Goal: Complete application form: Complete application form

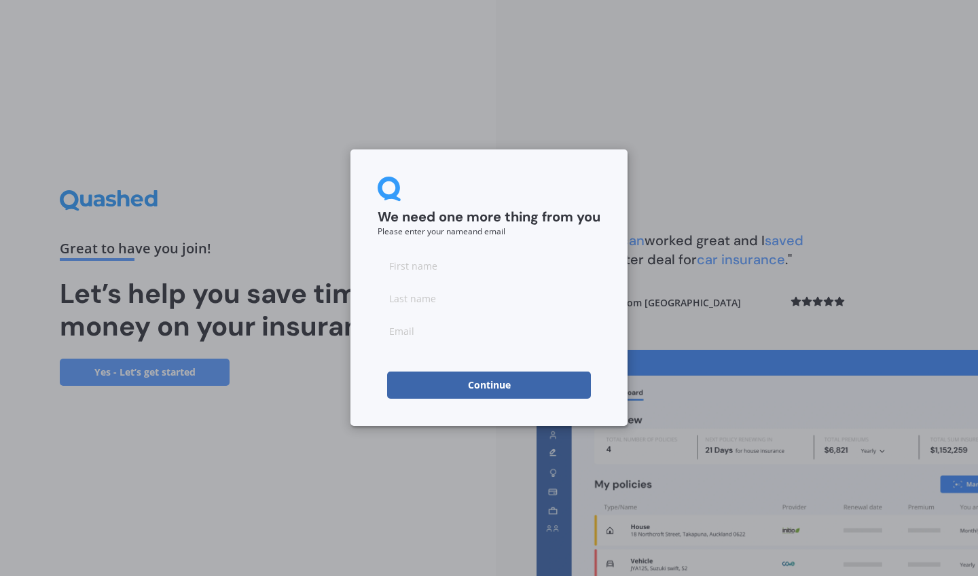
type input "d"
type input "a"
type input "[PERSON_NAME]"
type input "[EMAIL_ADDRESS][DOMAIN_NAME]"
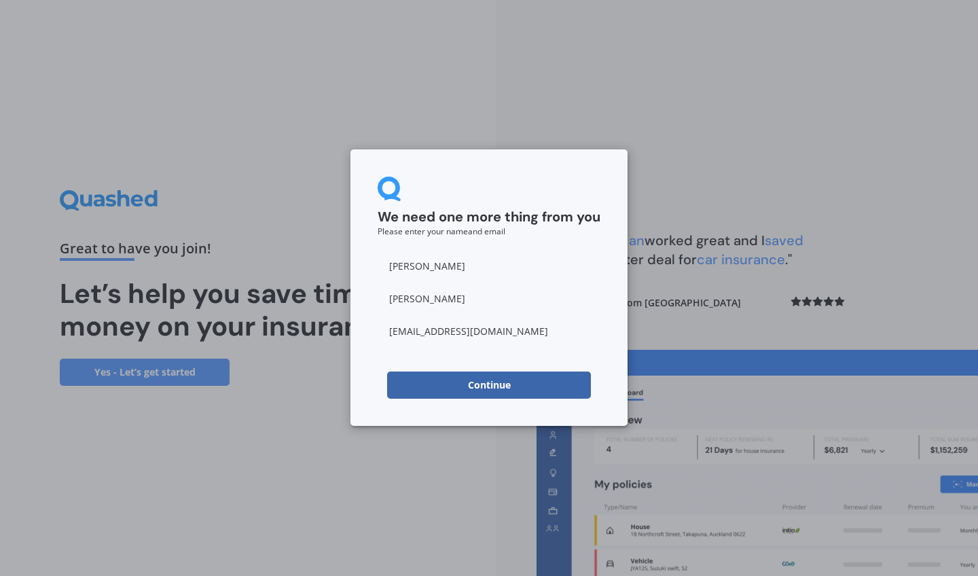
drag, startPoint x: 480, startPoint y: 300, endPoint x: 423, endPoint y: 300, distance: 57.1
click at [427, 264] on input "[PERSON_NAME]" at bounding box center [489, 265] width 223 height 27
type input "A"
click at [425, 294] on input "[PERSON_NAME]" at bounding box center [489, 298] width 223 height 27
type input "M"
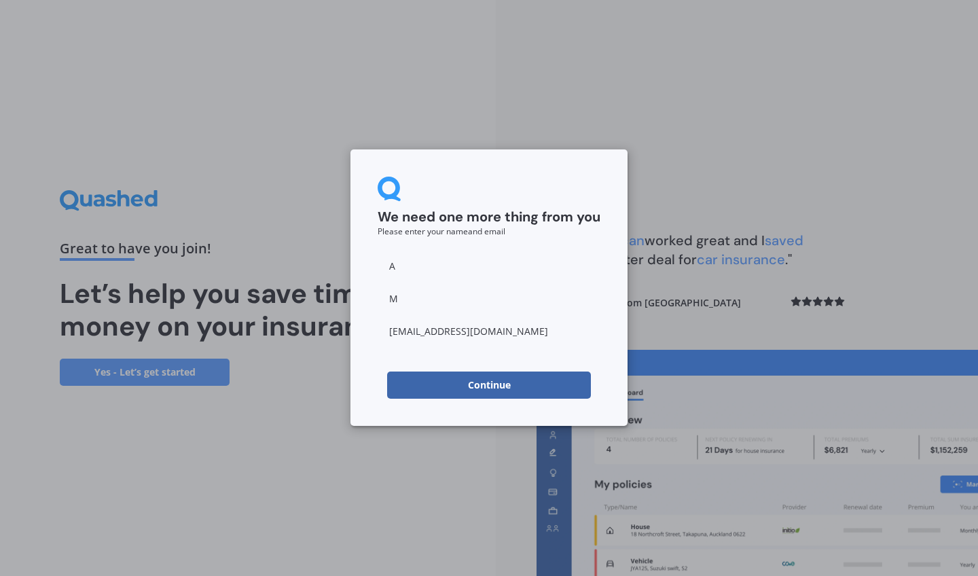
click at [541, 386] on button "Continue" at bounding box center [489, 385] width 204 height 27
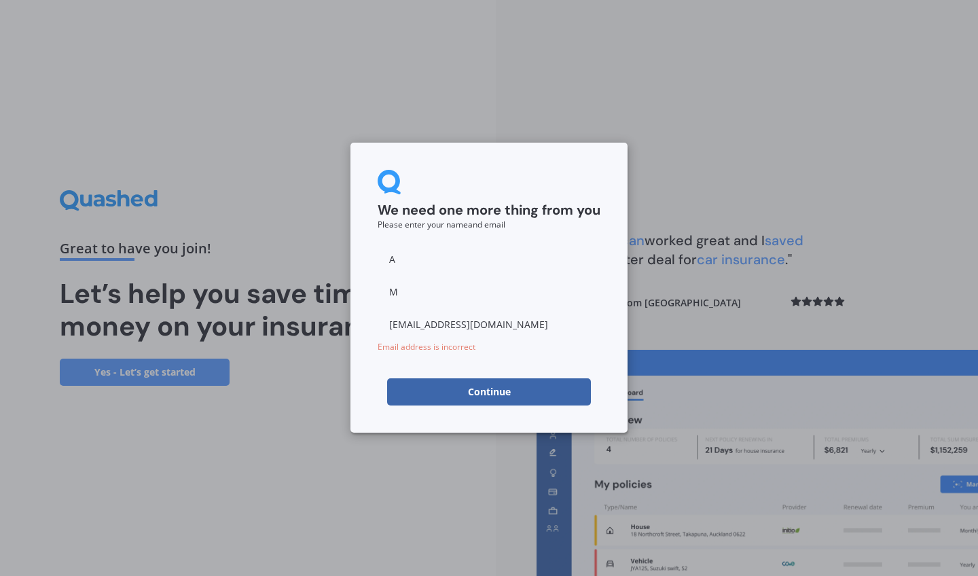
click at [491, 327] on input "[EMAIL_ADDRESS][DOMAIN_NAME]" at bounding box center [489, 324] width 223 height 27
drag, startPoint x: 480, startPoint y: 328, endPoint x: 451, endPoint y: 328, distance: 28.5
click at [451, 328] on input "[EMAIL_ADDRESS][DOMAIN_NAME]" at bounding box center [489, 324] width 223 height 27
type input "[EMAIL_ADDRESS][DOMAIN_NAME]"
click at [489, 392] on button "Continue" at bounding box center [489, 391] width 204 height 27
